Goal: Check status

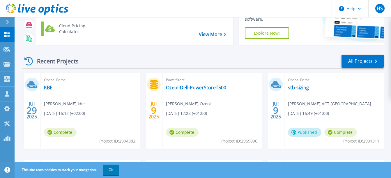
scroll to position [51, 0]
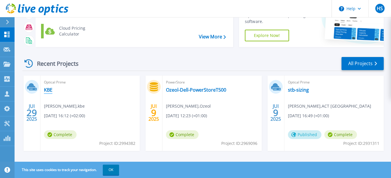
click at [48, 89] on link "KBE" at bounding box center [48, 90] width 8 height 6
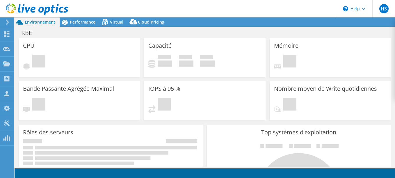
select select "USD"
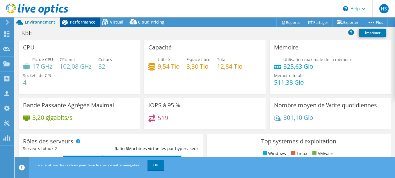
click at [86, 23] on span "Performance" at bounding box center [83, 22] width 26 height 6
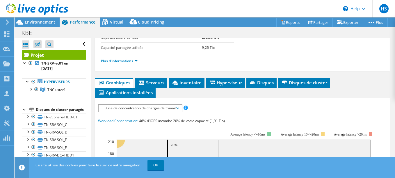
scroll to position [107, 0]
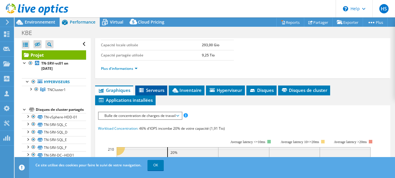
click at [151, 91] on span "Serveurs" at bounding box center [151, 90] width 26 height 6
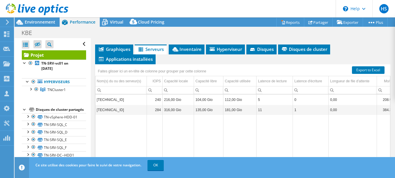
scroll to position [142, 0]
